Goal: Task Accomplishment & Management: Use online tool/utility

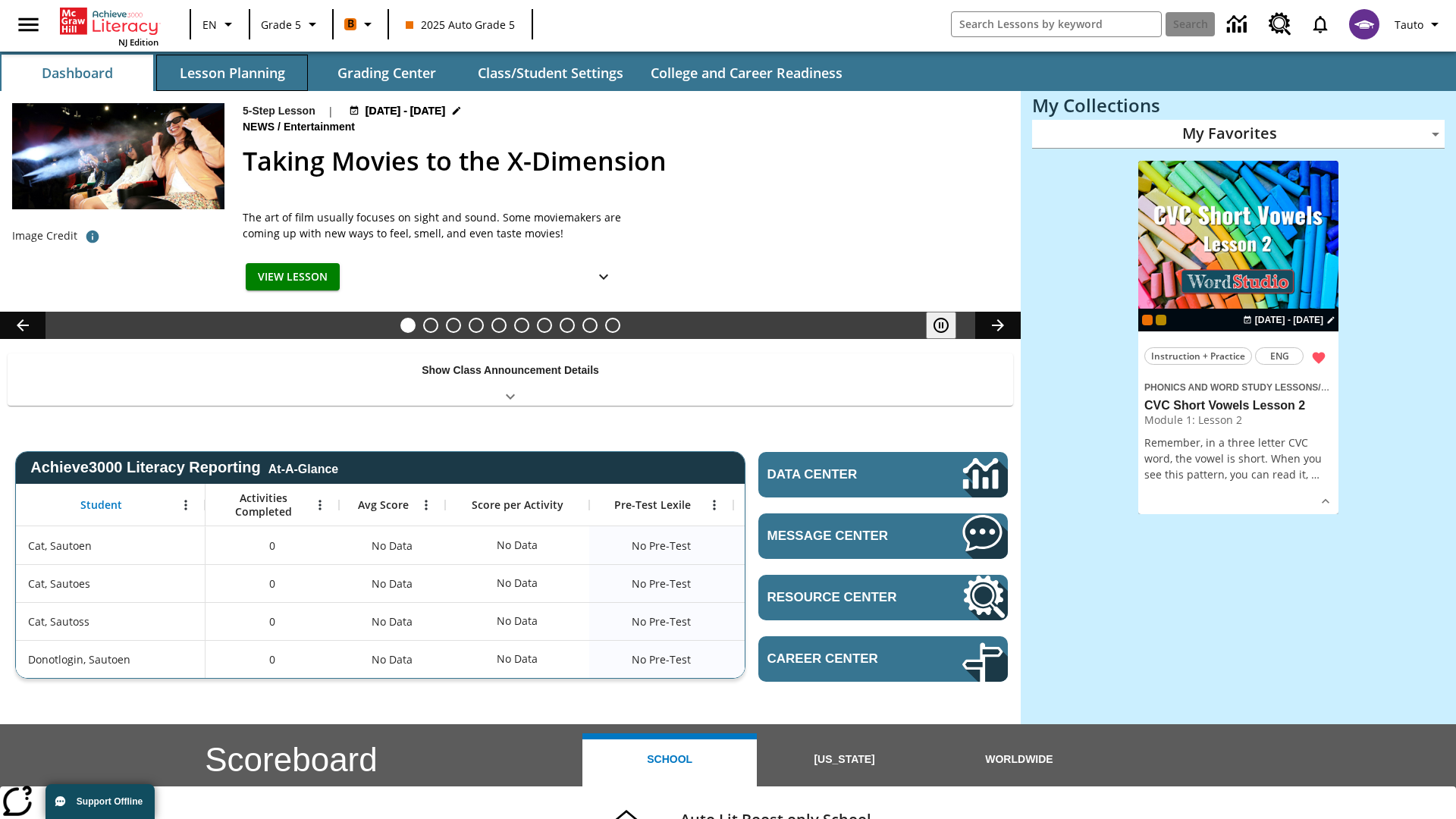
click at [232, 73] on button "Lesson Planning" at bounding box center [231, 72] width 151 height 36
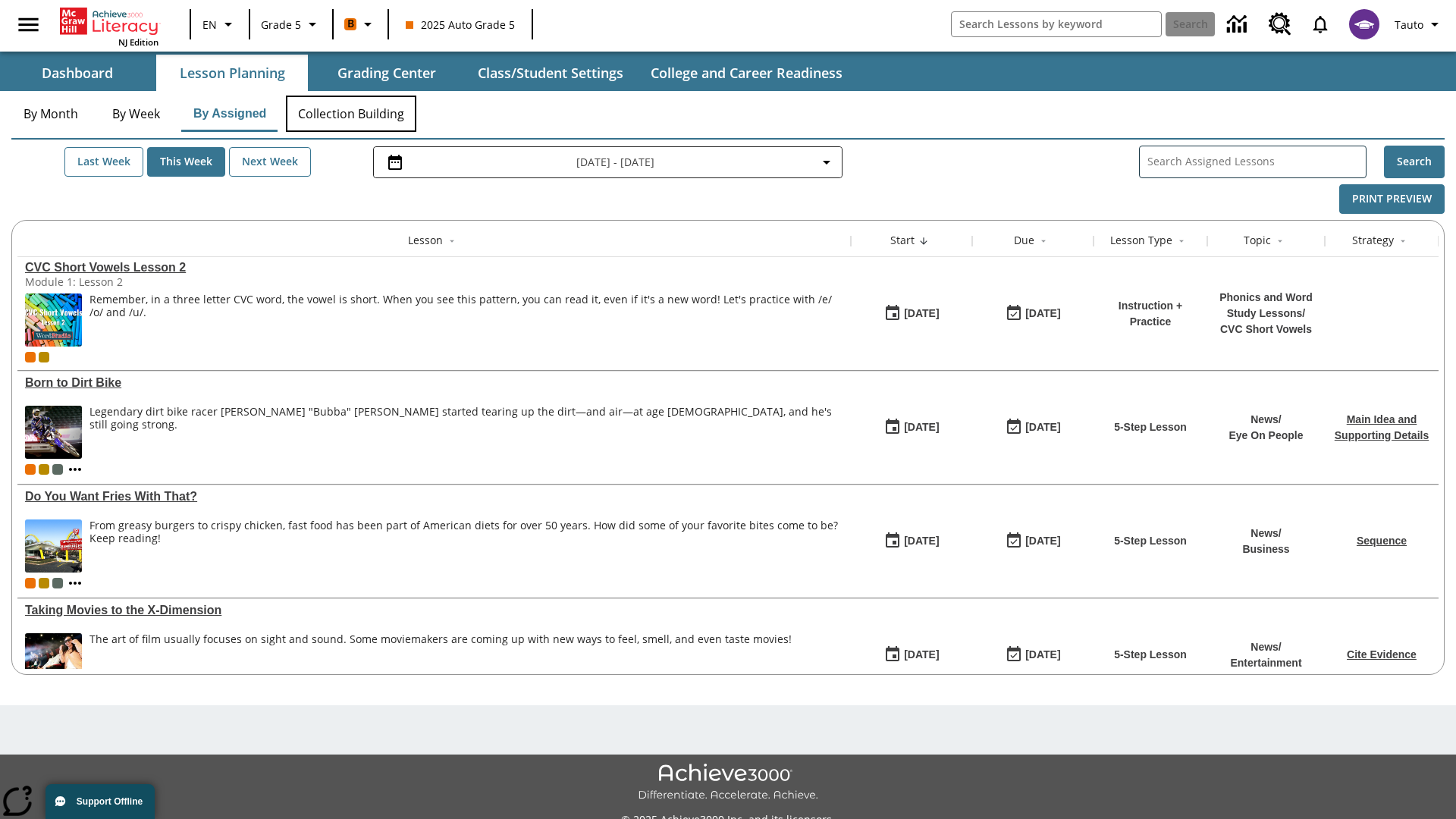
click at [351, 114] on button "Collection Building" at bounding box center [351, 113] width 131 height 36
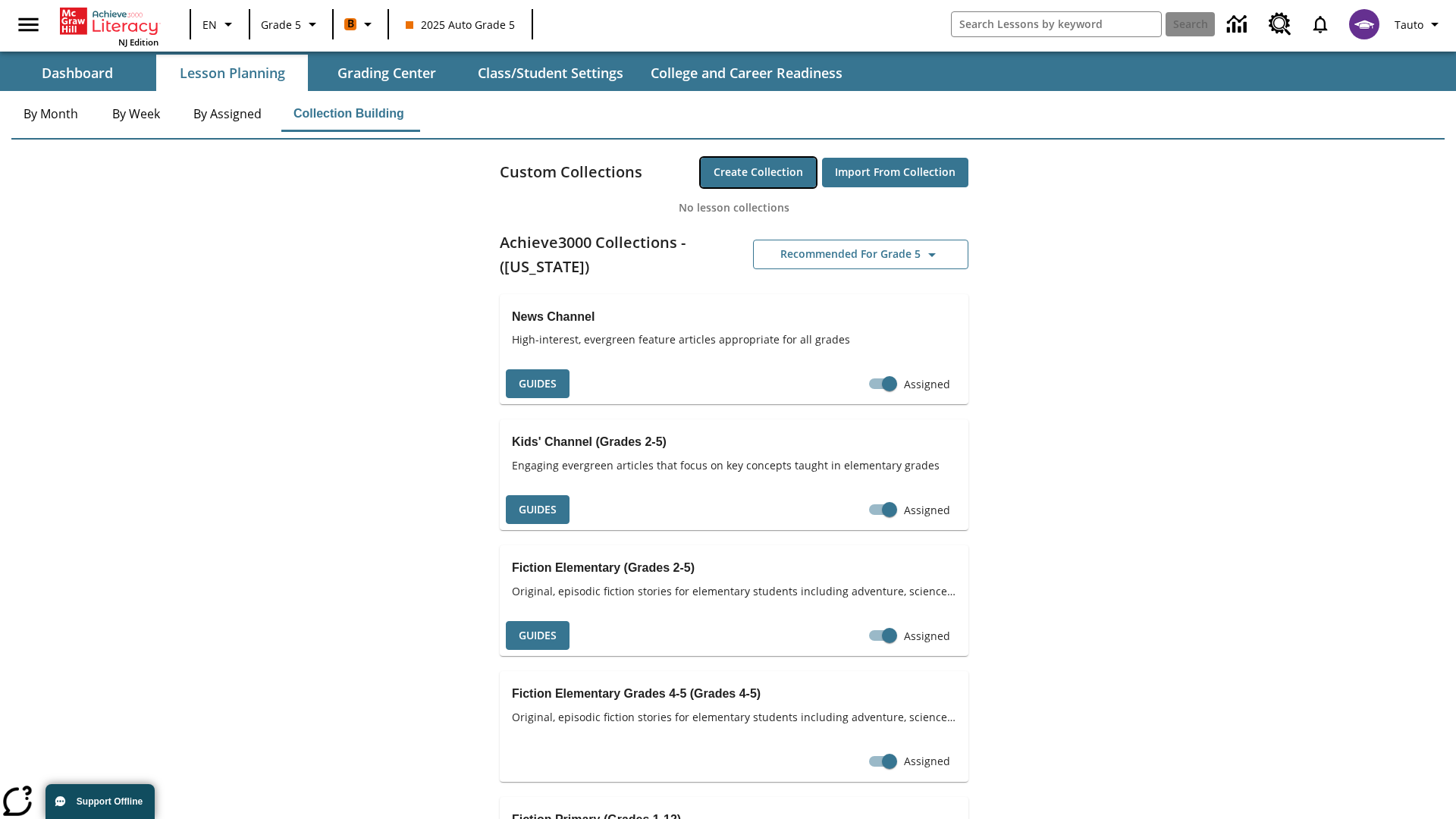
click at [758, 172] on button "Create Collection" at bounding box center [757, 172] width 115 height 29
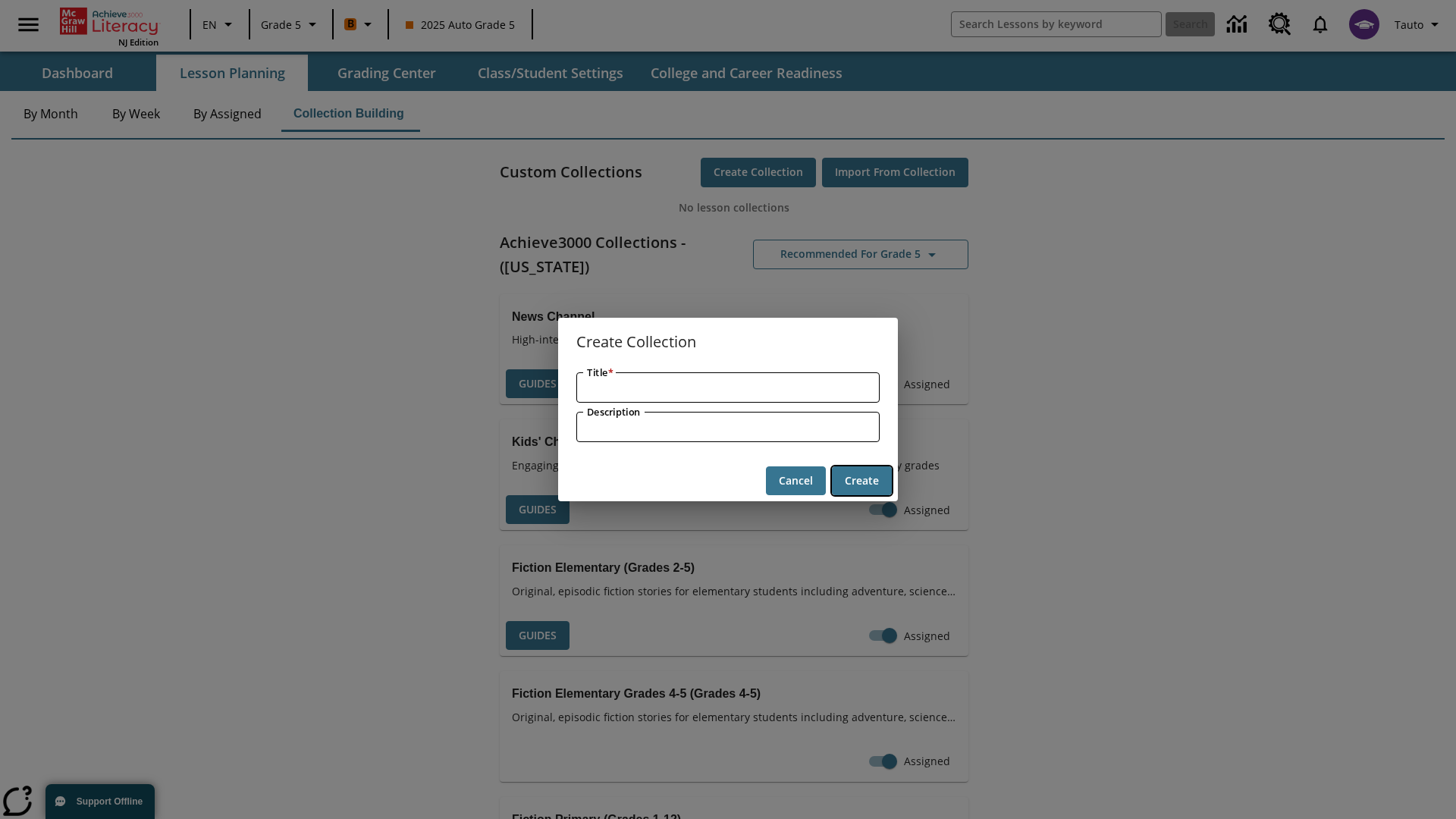
click at [861, 481] on button "Create" at bounding box center [861, 481] width 60 height 29
type input "Tasty Concrete Bacon"
type input "some collection description"
click at [861, 481] on button "Create" at bounding box center [861, 481] width 60 height 29
